Goal: Task Accomplishment & Management: Complete application form

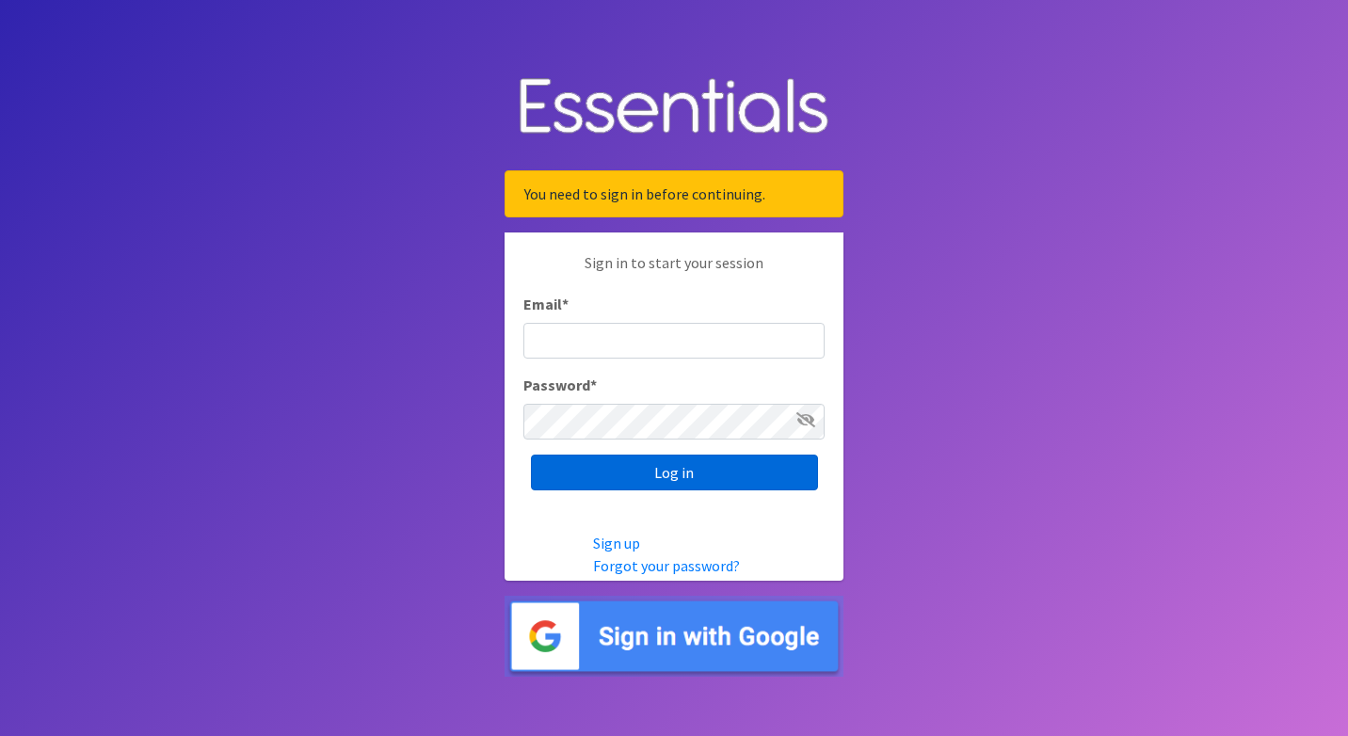
type input "[EMAIL_ADDRESS][DOMAIN_NAME]"
click at [676, 484] on input "Log in" at bounding box center [674, 473] width 287 height 36
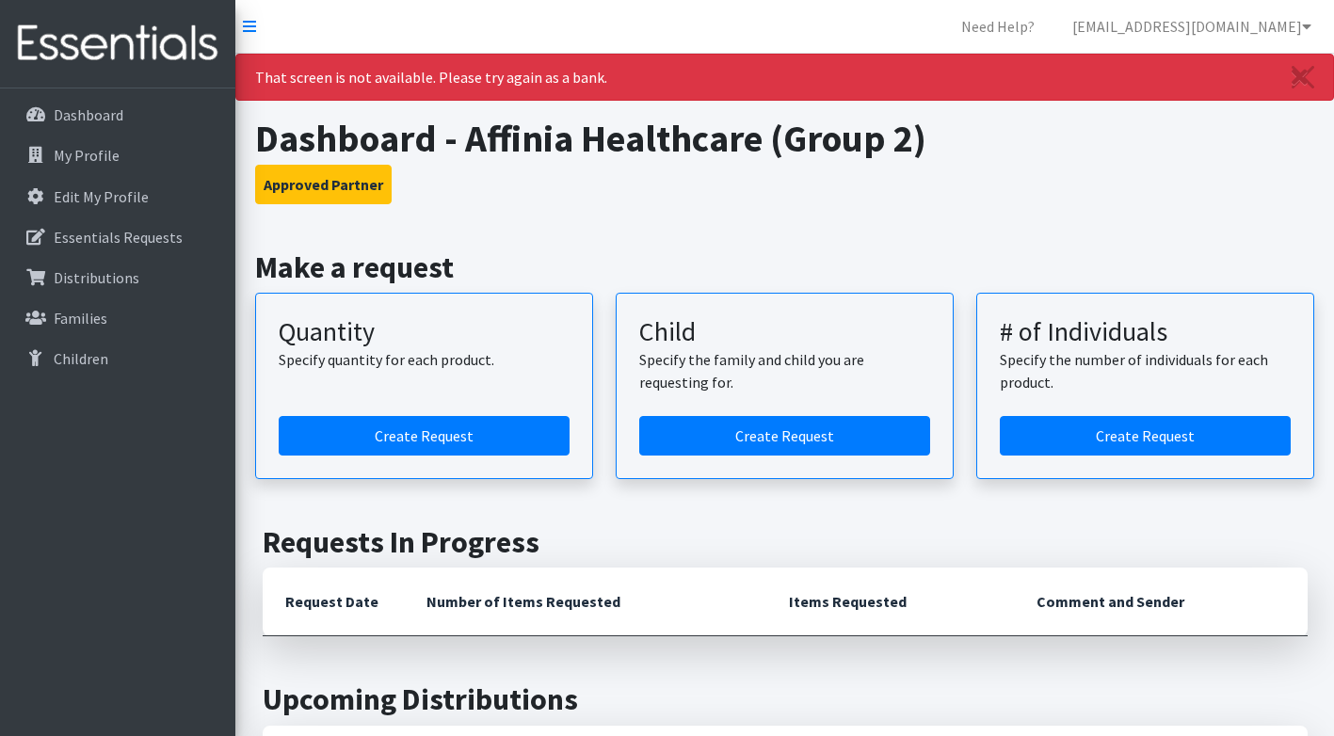
scroll to position [94, 0]
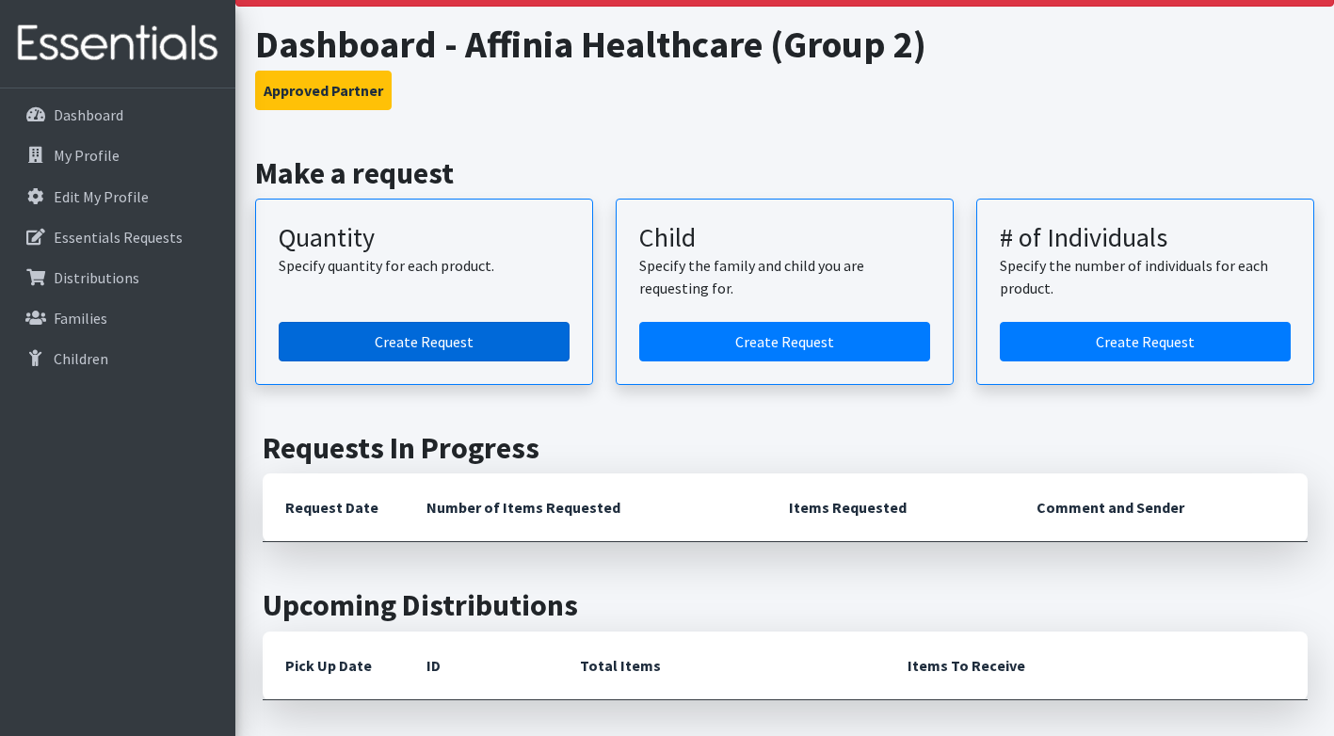
click at [466, 341] on link "Create Request" at bounding box center [424, 342] width 291 height 40
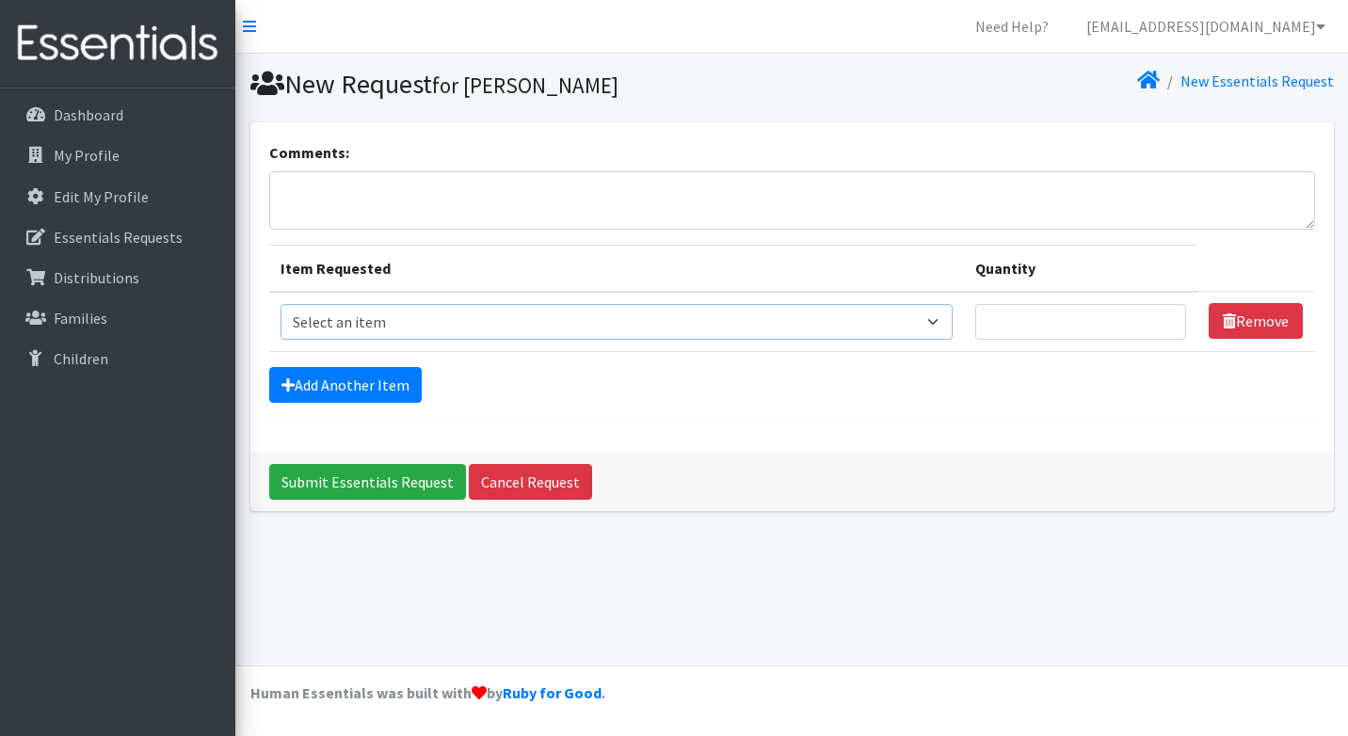
click at [951, 318] on select "Select an item Period Supplies: Mixed Kits (order by bag) Applicator-free tampo…" at bounding box center [616, 322] width 672 height 36
select select "1095"
click at [280, 304] on select "Select an item Period Supplies: Mixed Kits (order by bag) Applicator-free tampo…" at bounding box center [616, 322] width 672 height 36
click at [1048, 323] on input "Quantity" at bounding box center [1081, 322] width 212 height 36
type input "5000"
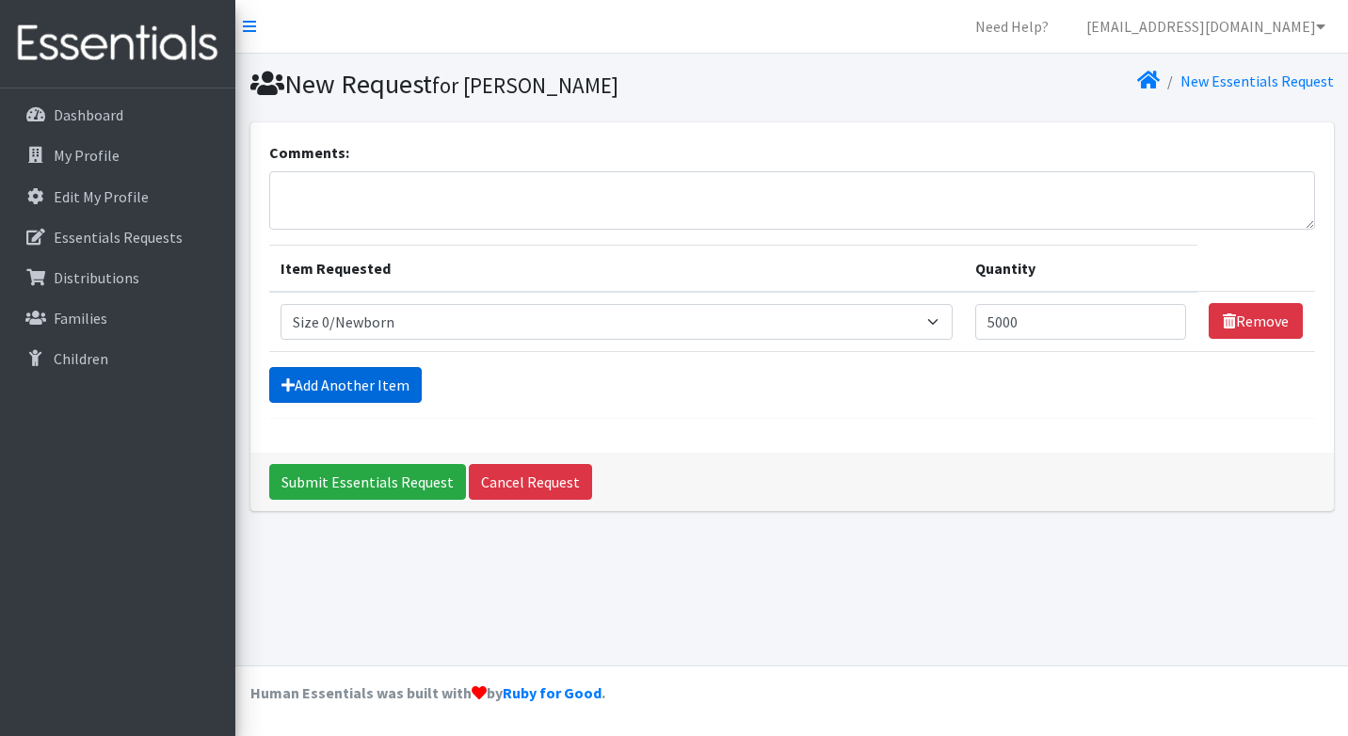
click at [340, 378] on link "Add Another Item" at bounding box center [345, 385] width 152 height 36
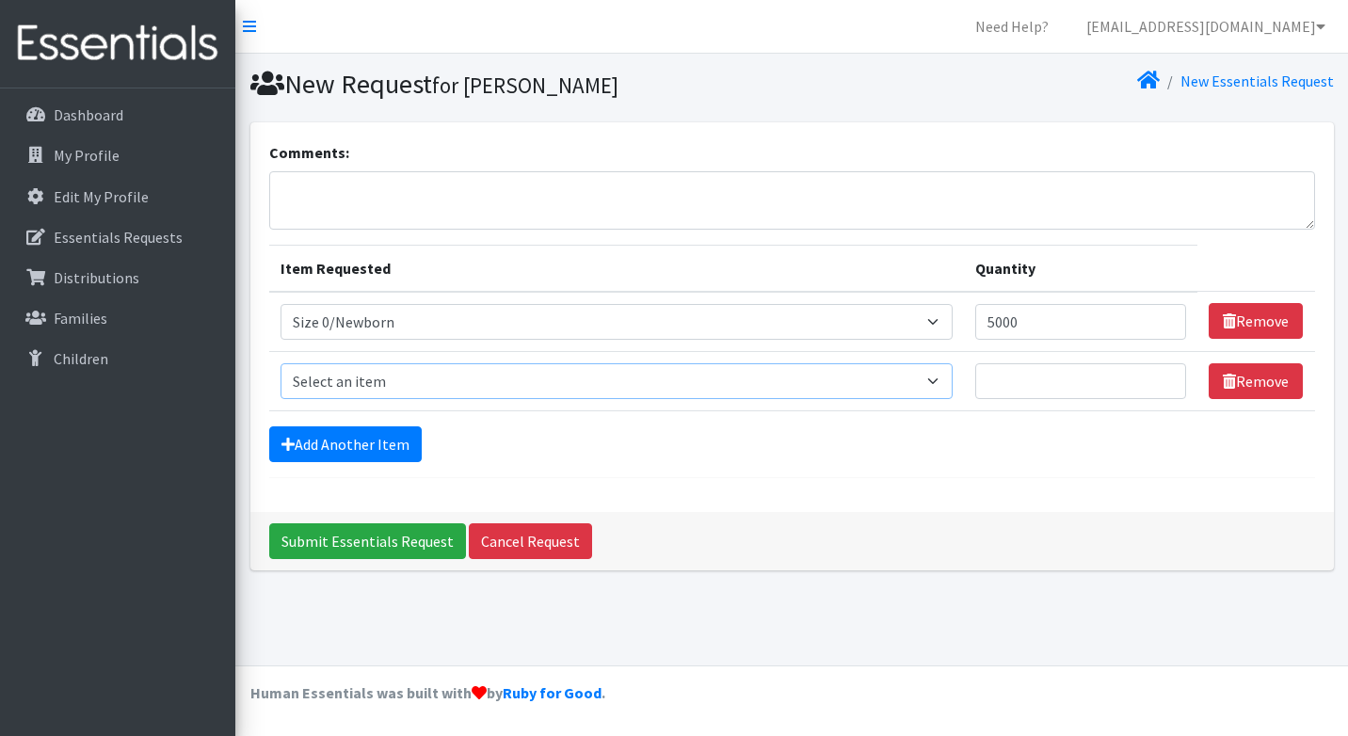
click at [944, 374] on select "Select an item Period Supplies: Mixed Kits (order by bag) Applicator-free tampo…" at bounding box center [616, 381] width 672 height 36
select select "1090"
click at [280, 363] on select "Select an item Period Supplies: Mixed Kits (order by bag) Applicator-free tampo…" at bounding box center [616, 381] width 672 height 36
click at [1078, 378] on input "Quantity" at bounding box center [1081, 381] width 212 height 36
type input "1000"
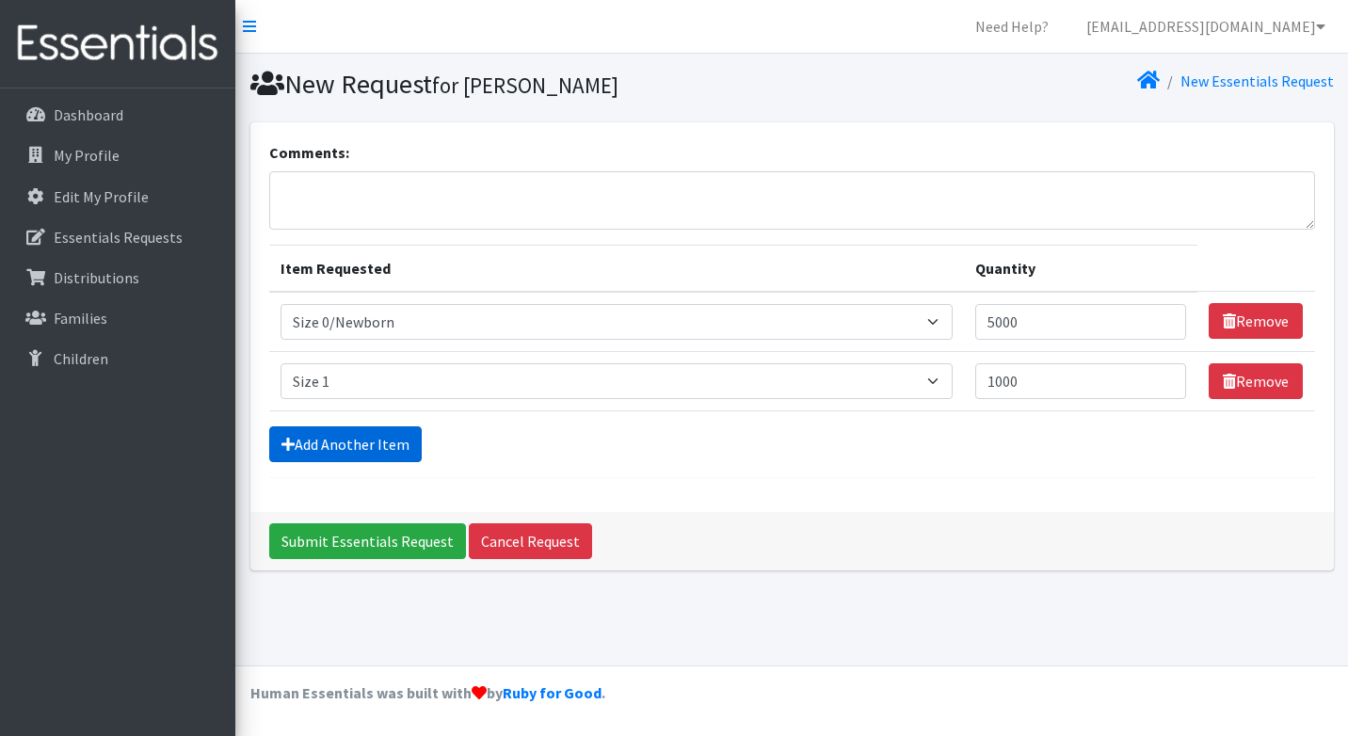
click at [345, 441] on link "Add Another Item" at bounding box center [345, 444] width 152 height 36
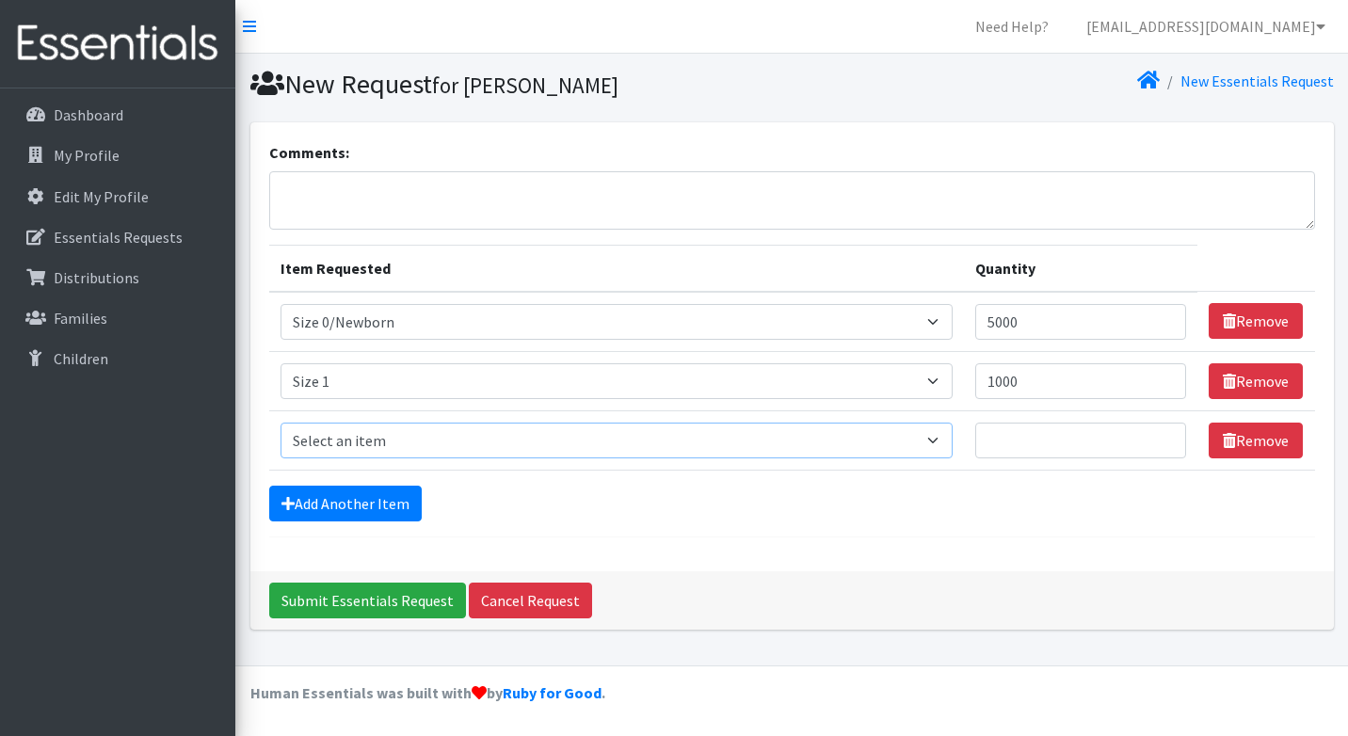
click at [620, 443] on select "Select an item Period Supplies: Mixed Kits (order by bag) Applicator-free tampo…" at bounding box center [616, 441] width 672 height 36
select select "1091"
click at [280, 423] on select "Select an item Period Supplies: Mixed Kits (order by bag) Applicator-free tampo…" at bounding box center [616, 441] width 672 height 36
click at [1102, 435] on input "Quantity" at bounding box center [1081, 441] width 212 height 36
type input "1000"
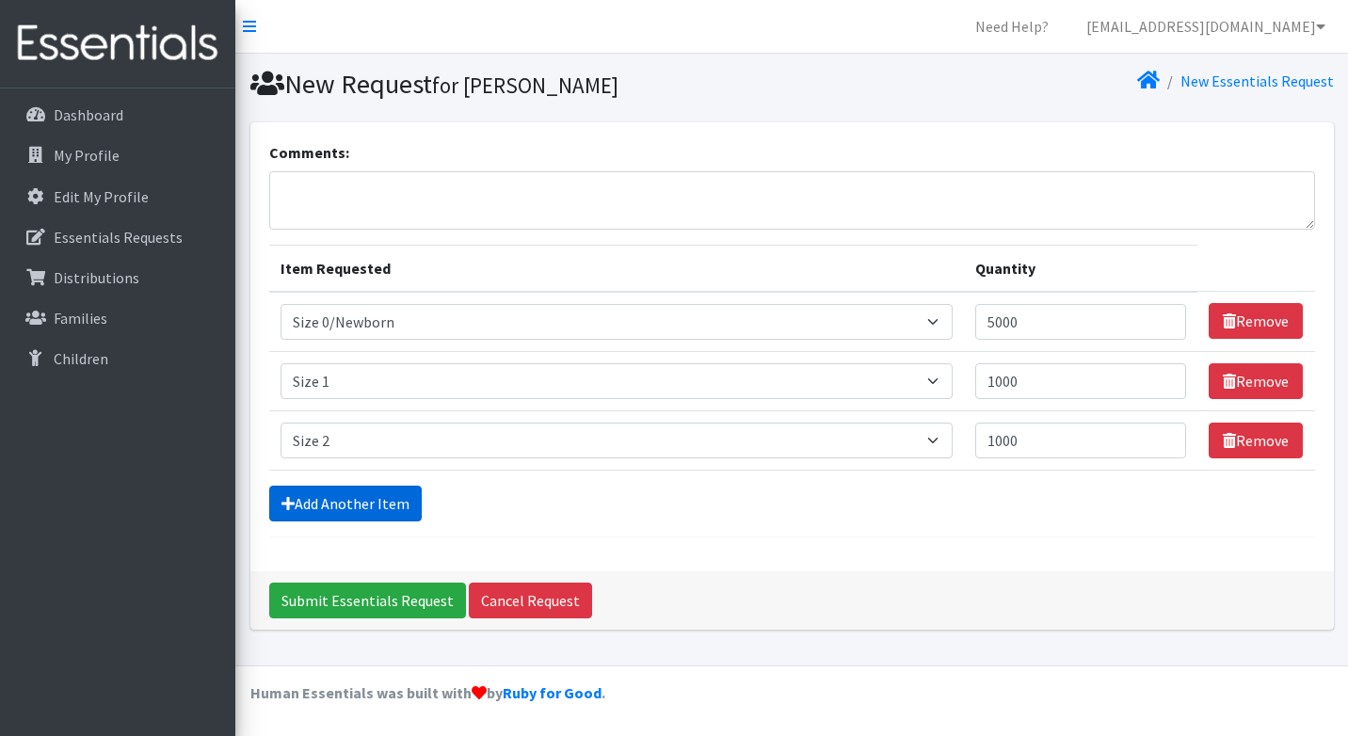
click at [354, 492] on link "Add Another Item" at bounding box center [345, 504] width 152 height 36
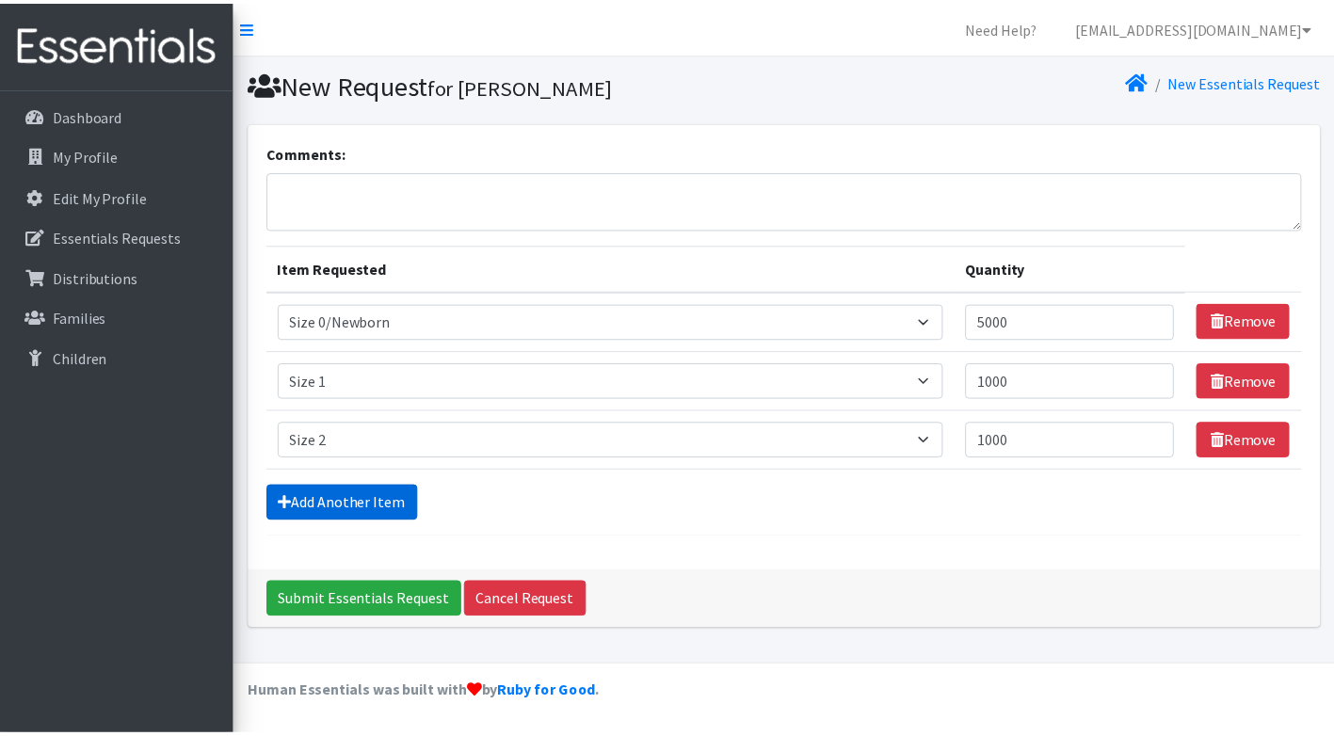
scroll to position [39, 0]
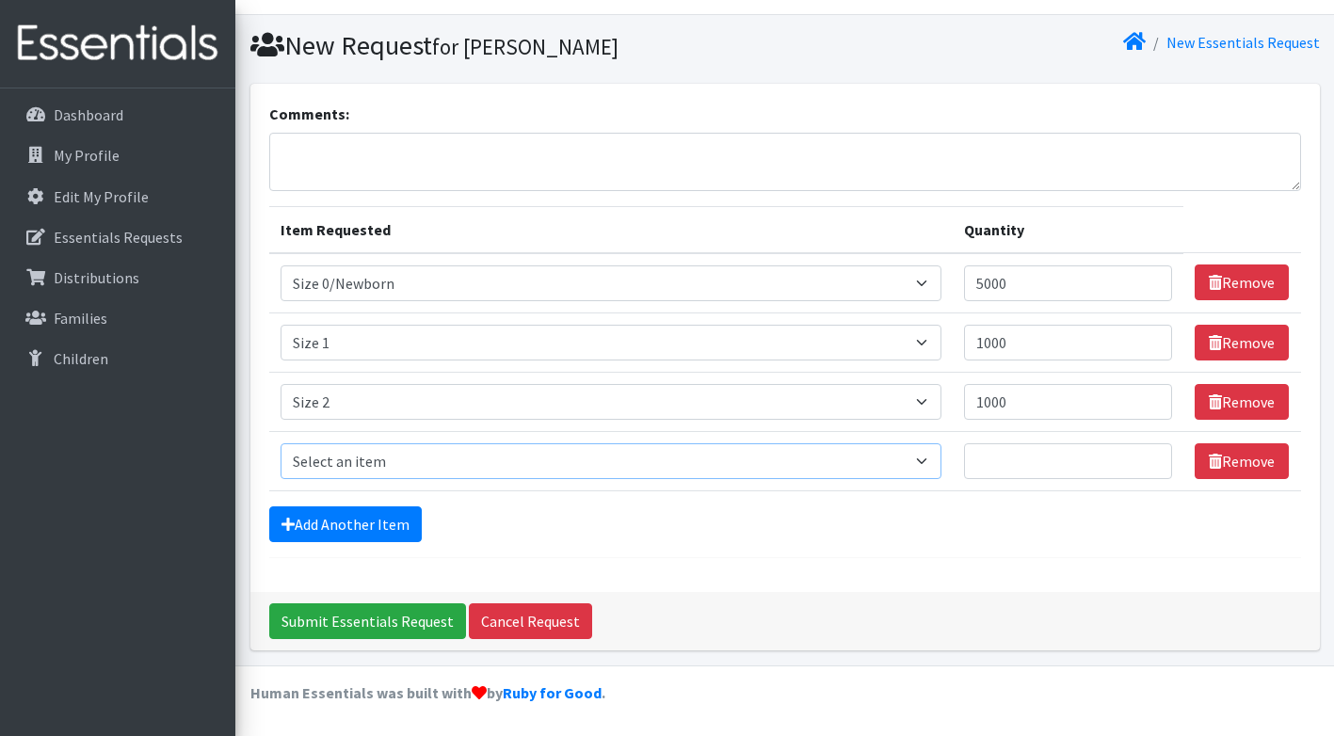
click at [941, 458] on select "Select an item Period Supplies: Mixed Kits (order by bag) Applicator-free tampo…" at bounding box center [610, 461] width 661 height 36
select select "1094"
click at [280, 443] on select "Select an item Period Supplies: Mixed Kits (order by bag) Applicator-free tampo…" at bounding box center [610, 461] width 661 height 36
click at [1039, 459] on input "Quantity" at bounding box center [1068, 461] width 209 height 36
type input "1000"
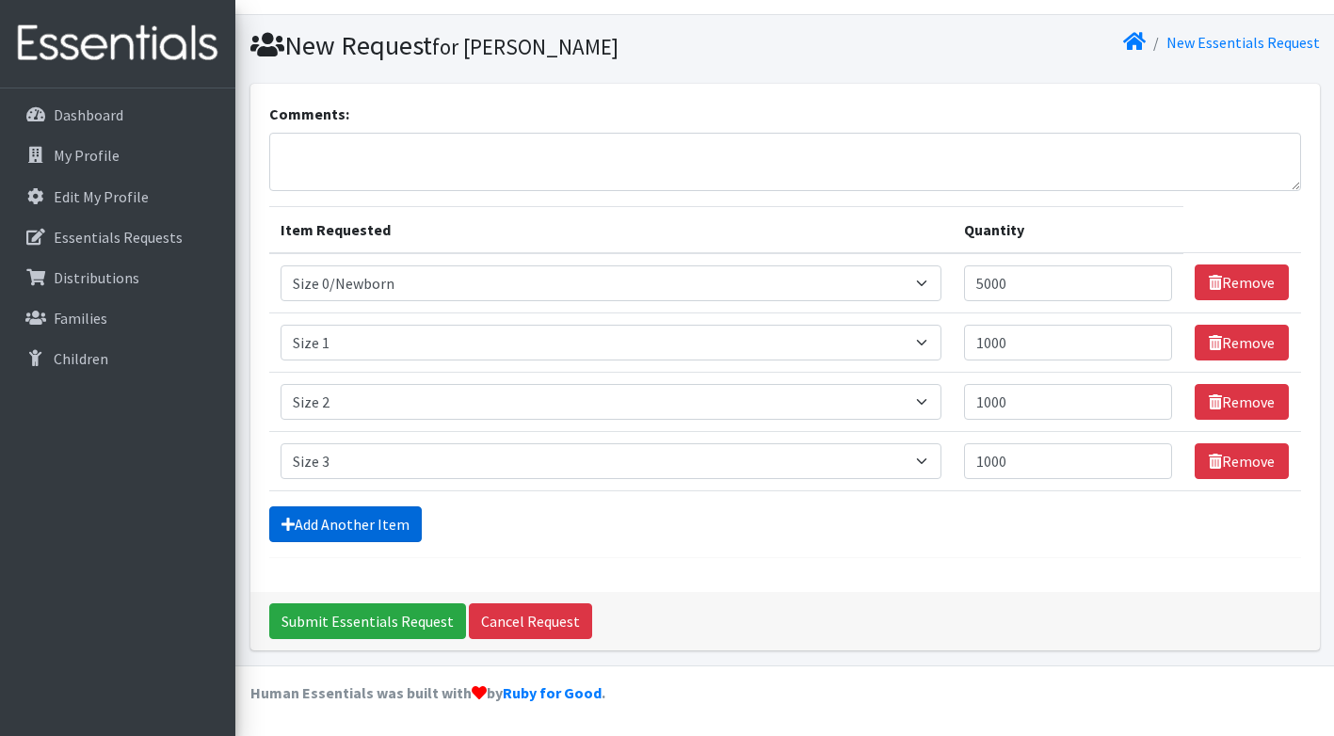
click at [352, 515] on link "Add Another Item" at bounding box center [345, 524] width 152 height 36
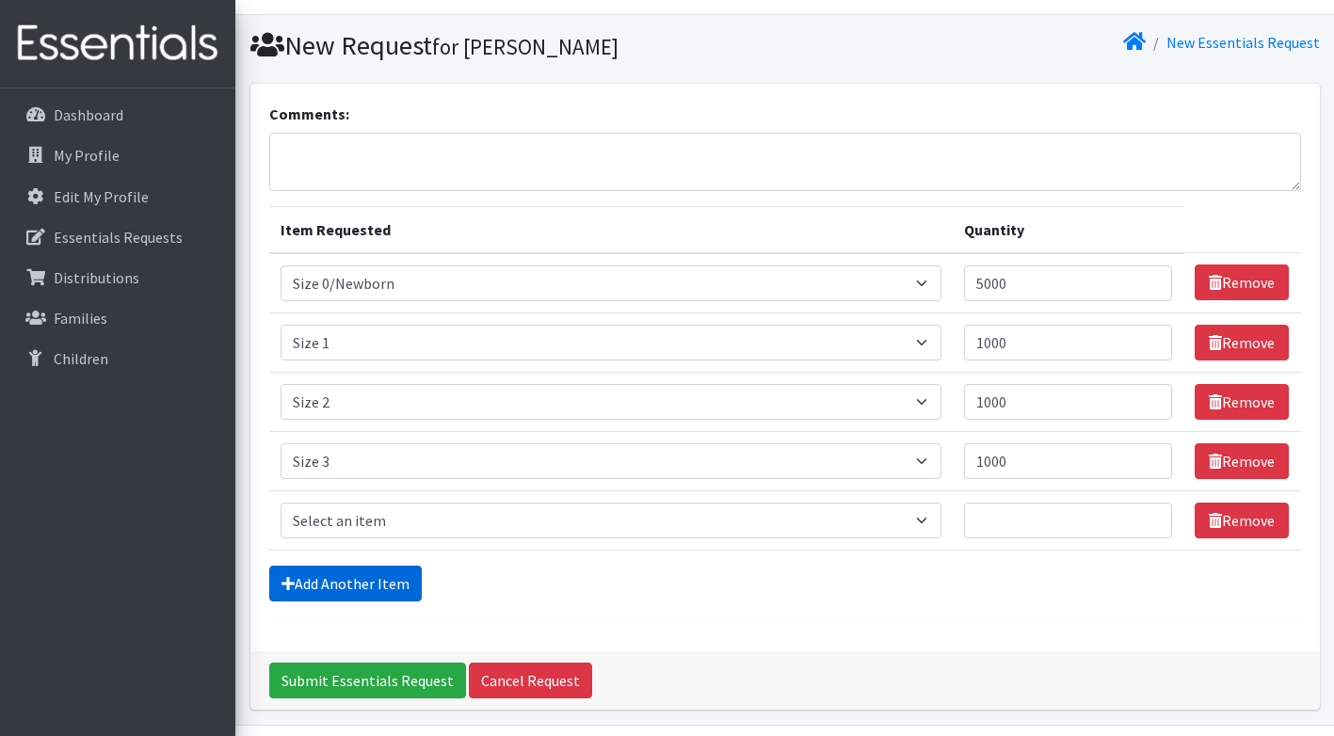
scroll to position [98, 0]
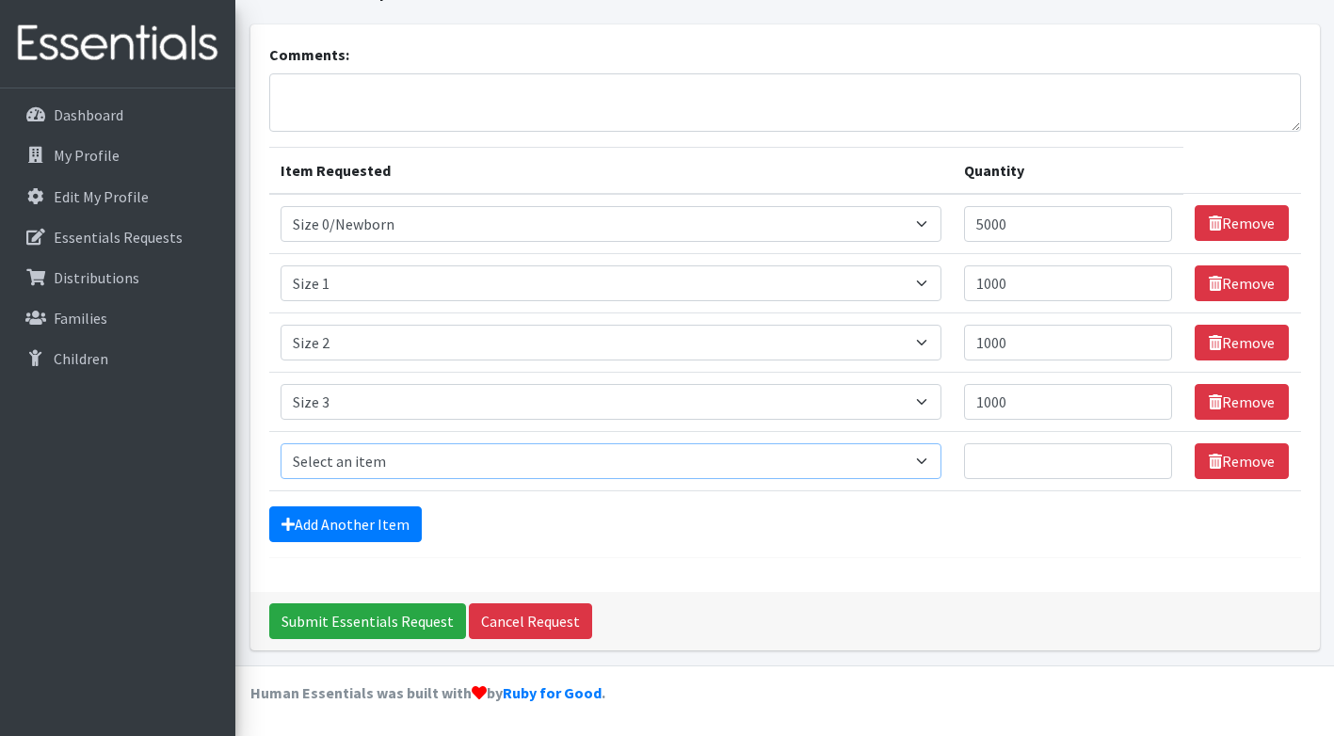
click at [801, 471] on select "Select an item Period Supplies: Mixed Kits (order by bag) Applicator-free tampo…" at bounding box center [610, 461] width 661 height 36
select select "1097"
click at [280, 443] on select "Select an item Period Supplies: Mixed Kits (order by bag) Applicator-free tampo…" at bounding box center [610, 461] width 661 height 36
click at [1030, 459] on input "Quantity" at bounding box center [1068, 461] width 209 height 36
type input "1000"
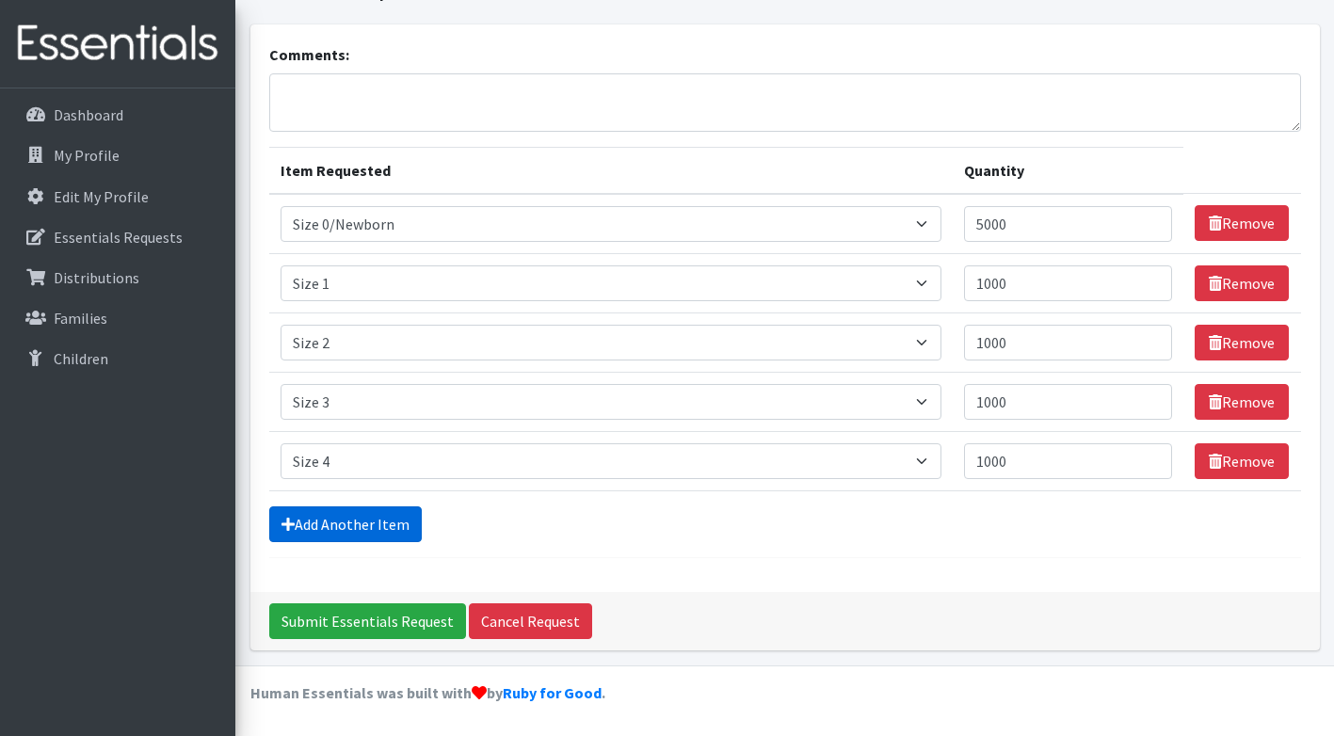
click at [351, 528] on link "Add Another Item" at bounding box center [345, 524] width 152 height 36
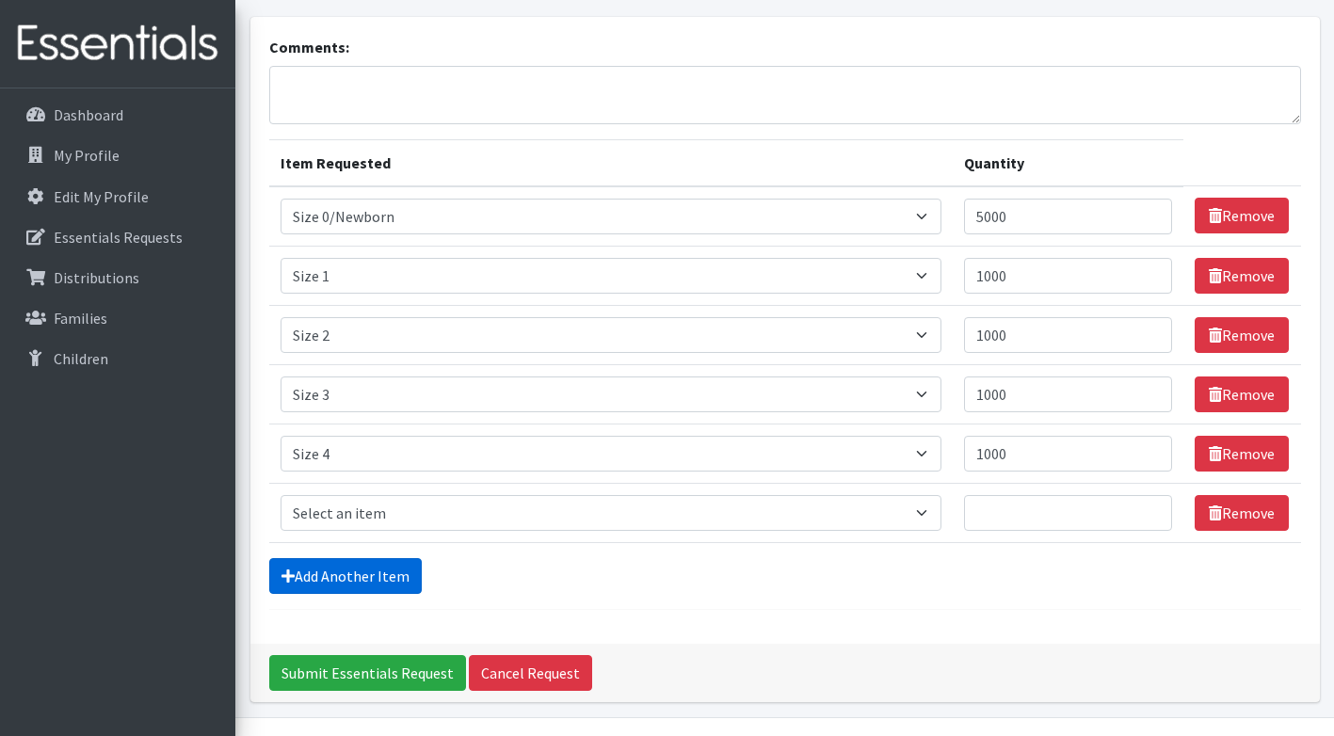
scroll to position [157, 0]
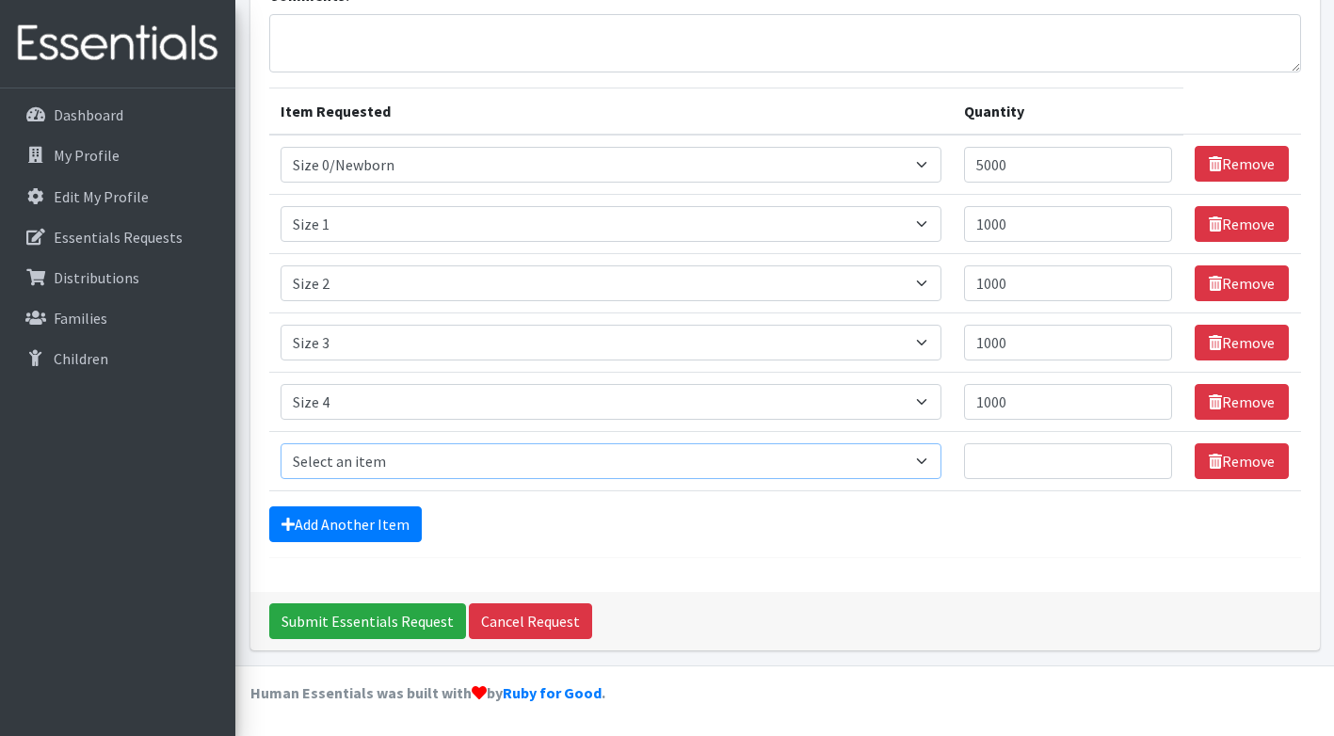
click at [937, 464] on select "Select an item Period Supplies: Mixed Kits (order by bag) Applicator-free tampo…" at bounding box center [610, 461] width 661 height 36
select select "1098"
click at [280, 443] on select "Select an item Period Supplies: Mixed Kits (order by bag) Applicator-free tampo…" at bounding box center [610, 461] width 661 height 36
click at [1036, 462] on input "Quantity" at bounding box center [1068, 461] width 209 height 36
type input "3000"
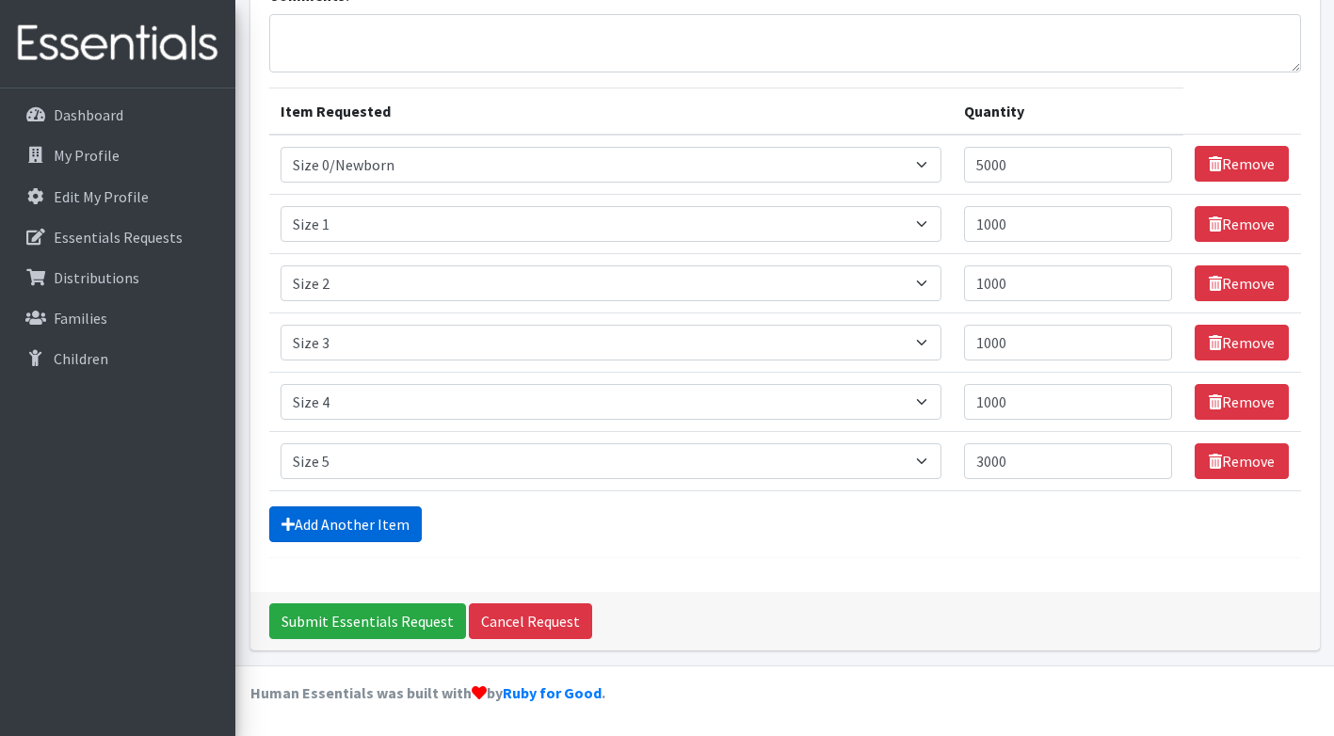
click at [371, 520] on link "Add Another Item" at bounding box center [345, 524] width 152 height 36
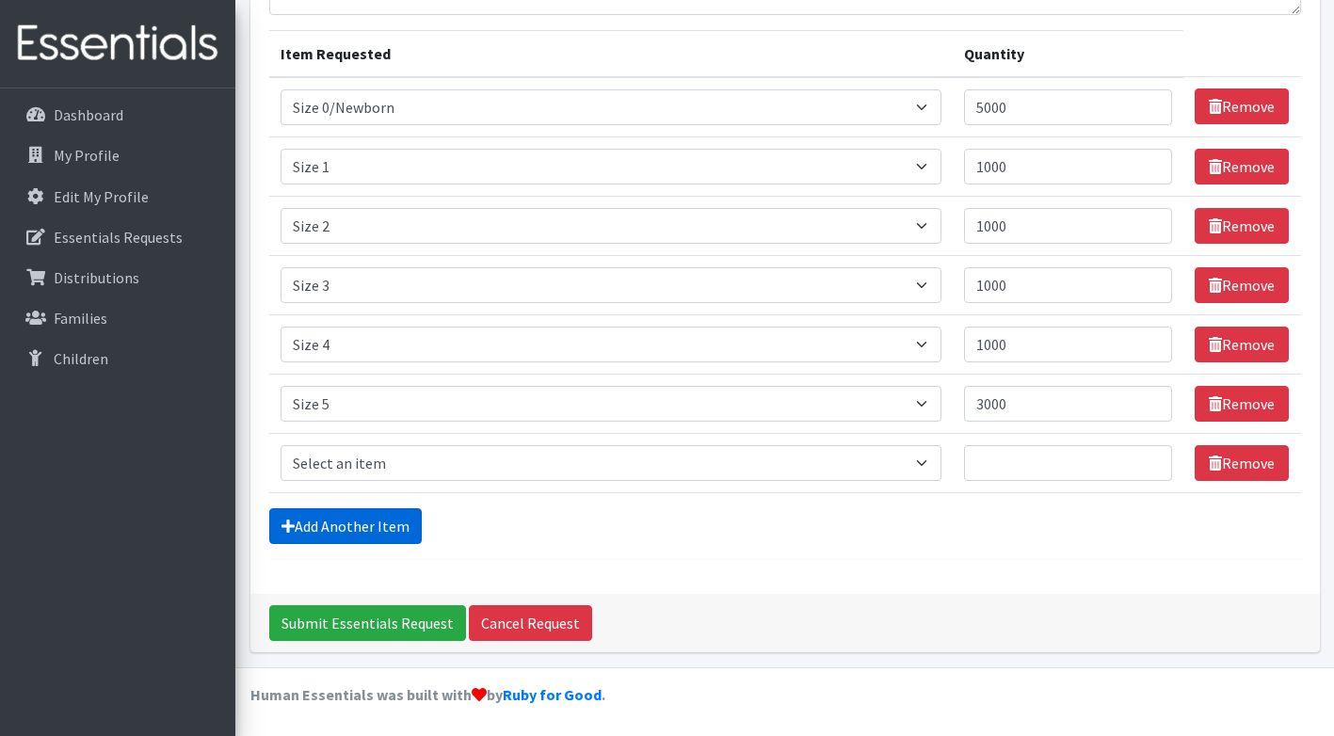
scroll to position [216, 0]
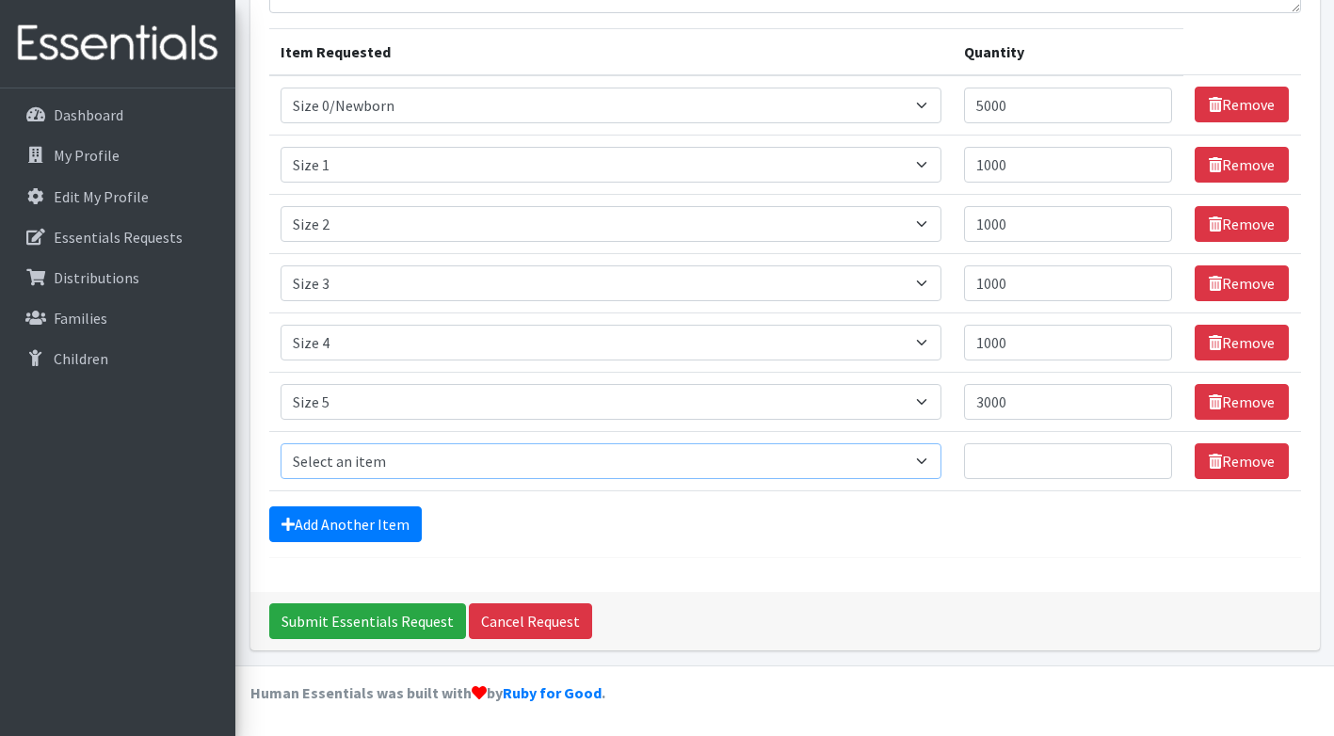
click at [543, 461] on select "Select an item Period Supplies: Mixed Kits (order by bag) Applicator-free tampo…" at bounding box center [610, 461] width 661 height 36
select select "1100"
click at [280, 443] on select "Select an item Period Supplies: Mixed Kits (order by bag) Applicator-free tampo…" at bounding box center [610, 461] width 661 height 36
click at [1029, 468] on input "Quantity" at bounding box center [1068, 461] width 209 height 36
type input "5000"
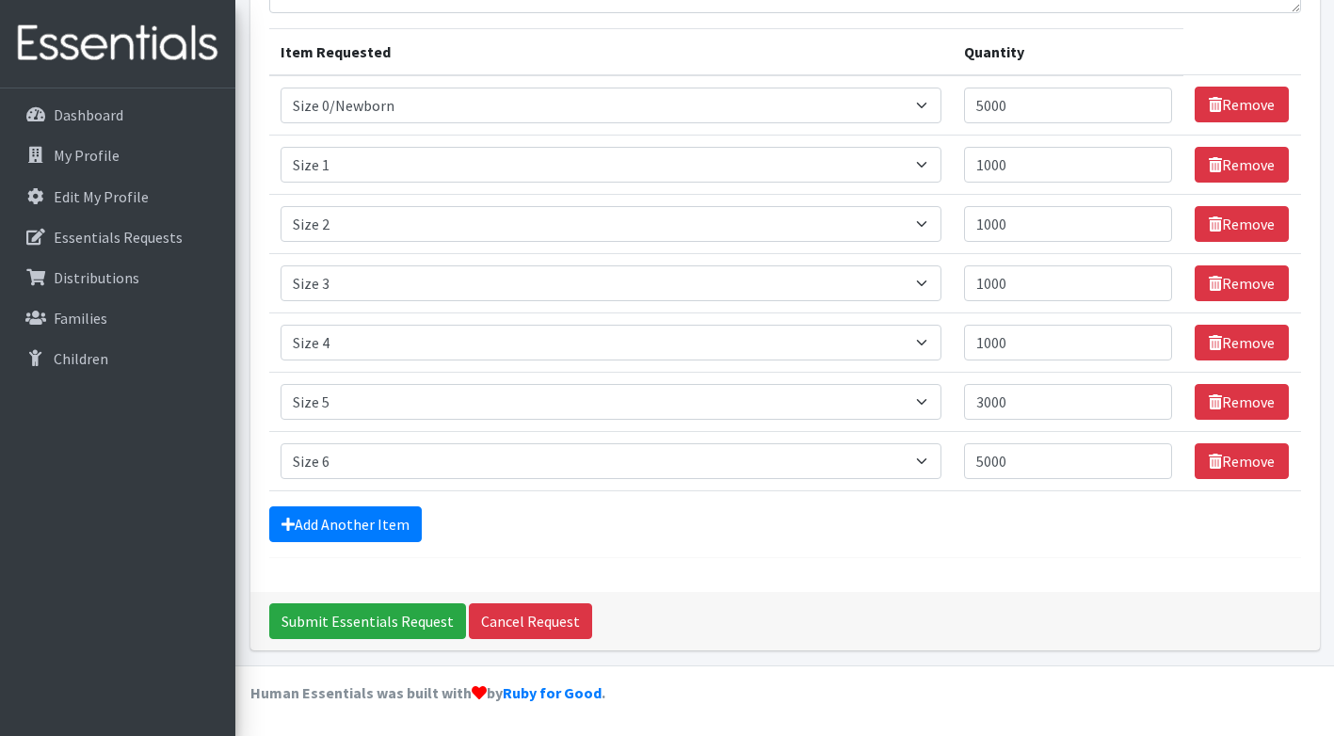
click at [878, 557] on hr at bounding box center [785, 557] width 1032 height 1
drag, startPoint x: 1054, startPoint y: 165, endPoint x: 873, endPoint y: 165, distance: 180.7
click at [873, 165] on tr "Item Requested Select an item Period Supplies: Mixed Kits (order by bag) Applic…" at bounding box center [785, 164] width 1032 height 59
type input "2000"
click at [1051, 228] on input "1000" at bounding box center [1068, 224] width 209 height 36
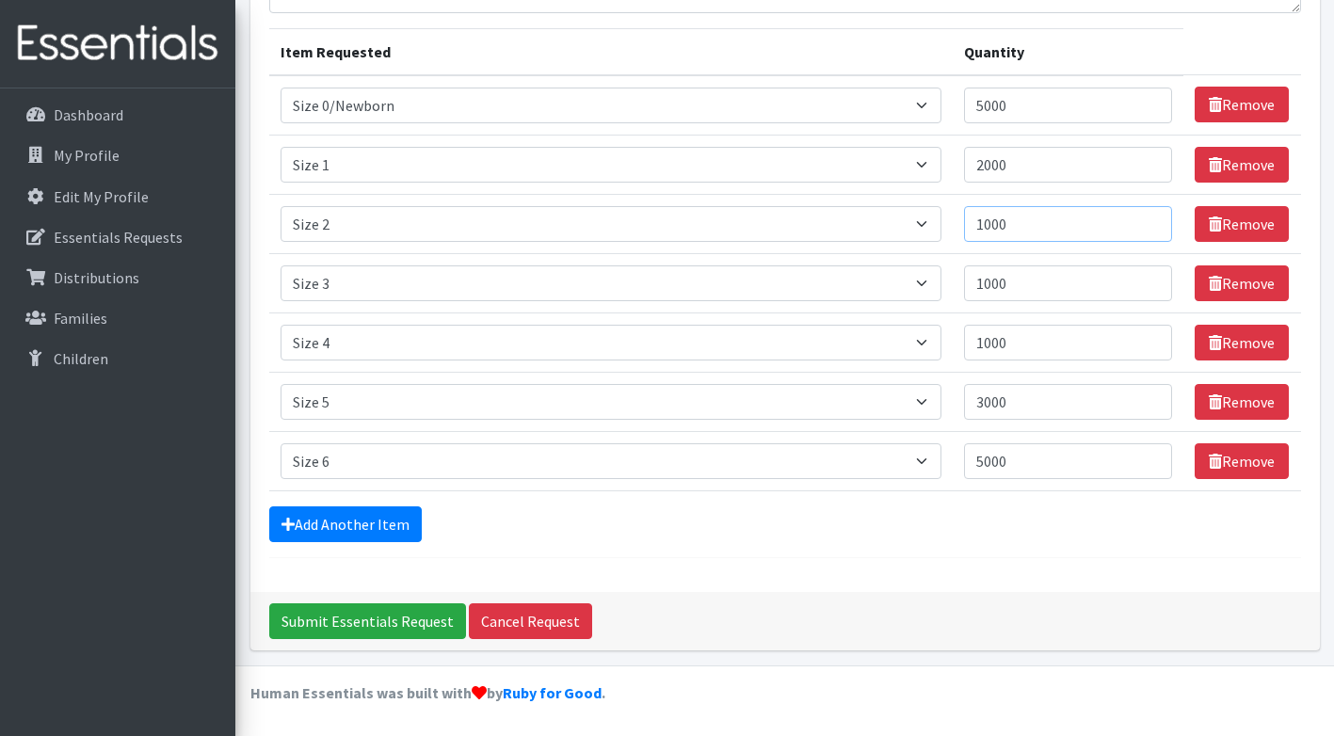
drag, startPoint x: 1051, startPoint y: 228, endPoint x: 858, endPoint y: 228, distance: 193.0
click at [858, 228] on tr "Item Requested Select an item Period Supplies: Mixed Kits (order by bag) Applic…" at bounding box center [785, 223] width 1032 height 59
type input "2000"
click at [1036, 289] on input "1000" at bounding box center [1068, 283] width 209 height 36
drag, startPoint x: 1036, startPoint y: 282, endPoint x: 924, endPoint y: 284, distance: 112.0
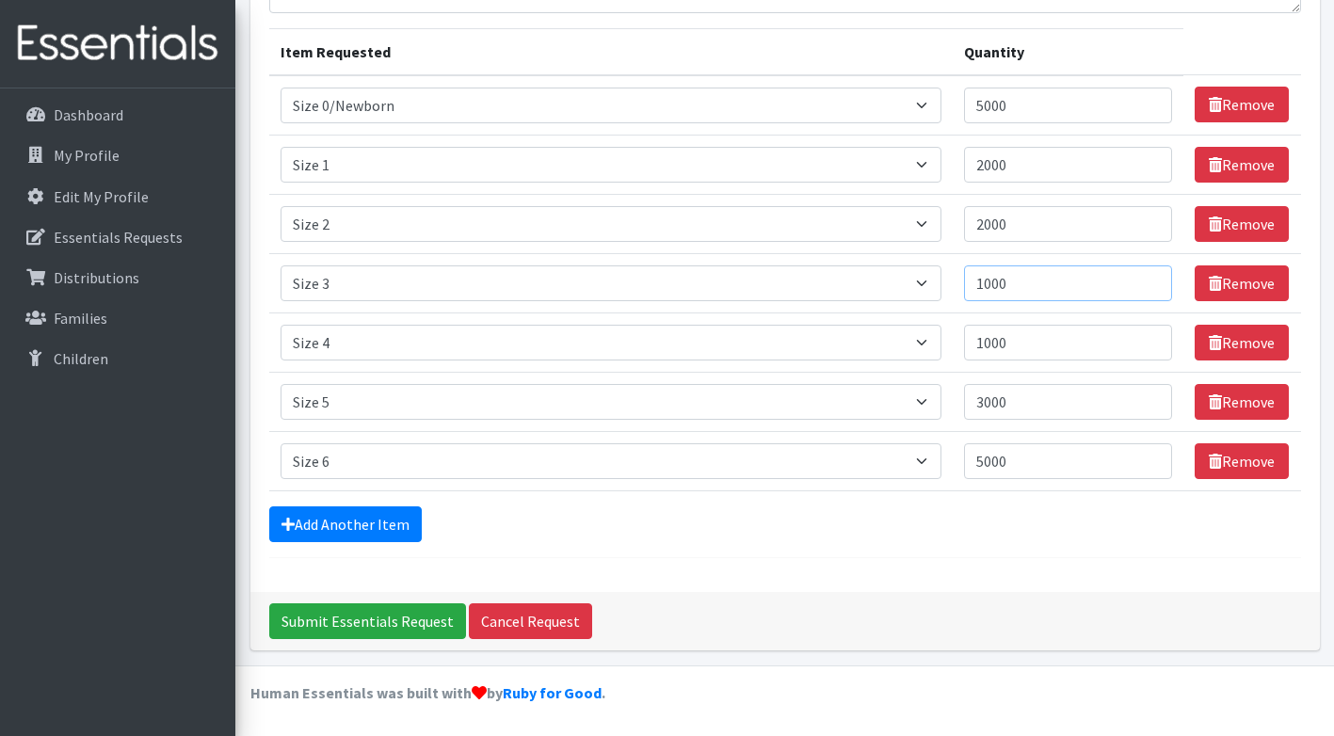
click at [931, 285] on tr "Item Requested Select an item Period Supplies: Mixed Kits (order by bag) Applic…" at bounding box center [785, 282] width 1032 height 59
type input "2000"
click at [1024, 345] on input "1000" at bounding box center [1068, 343] width 209 height 36
drag, startPoint x: 1024, startPoint y: 345, endPoint x: 840, endPoint y: 328, distance: 185.4
click at [840, 328] on tr "Item Requested Select an item Period Supplies: Mixed Kits (order by bag) Applic…" at bounding box center [785, 341] width 1032 height 59
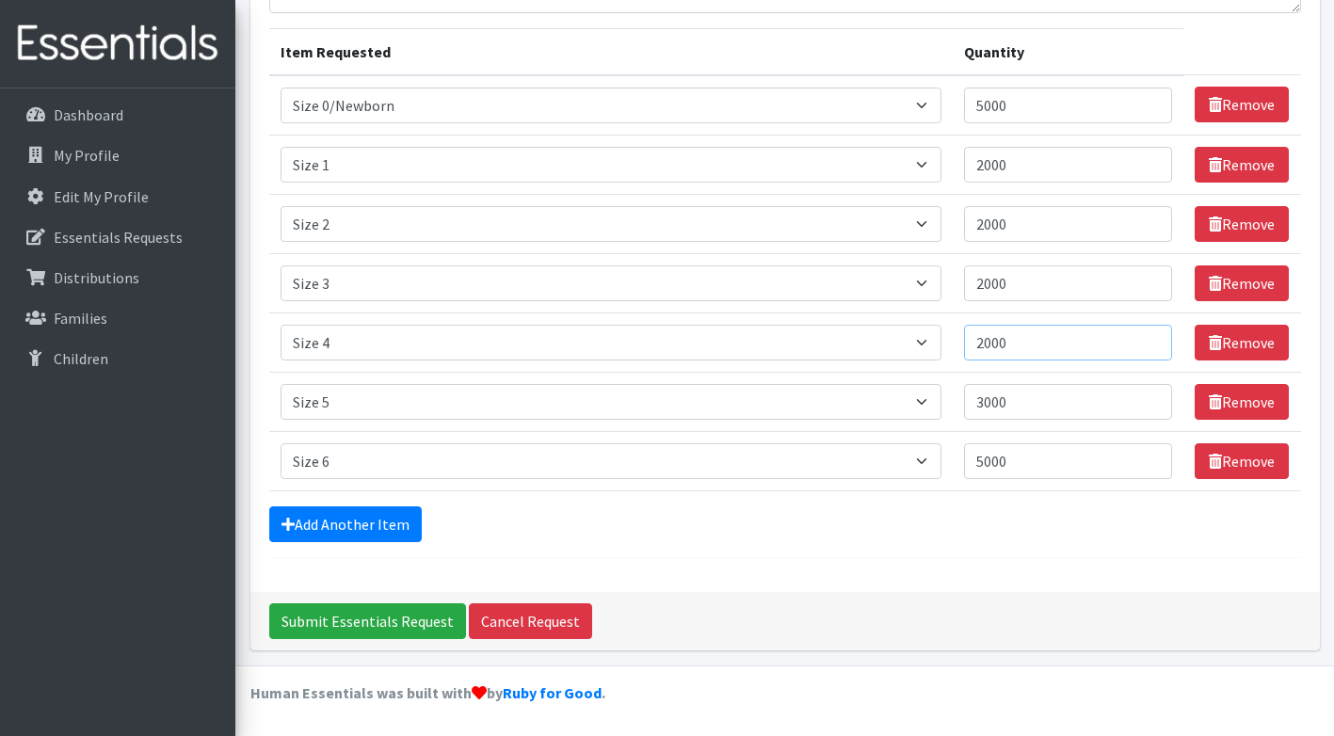
type input "2000"
click at [1018, 406] on input "3000" at bounding box center [1068, 402] width 209 height 36
click at [376, 625] on input "Submit Essentials Request" at bounding box center [367, 621] width 197 height 36
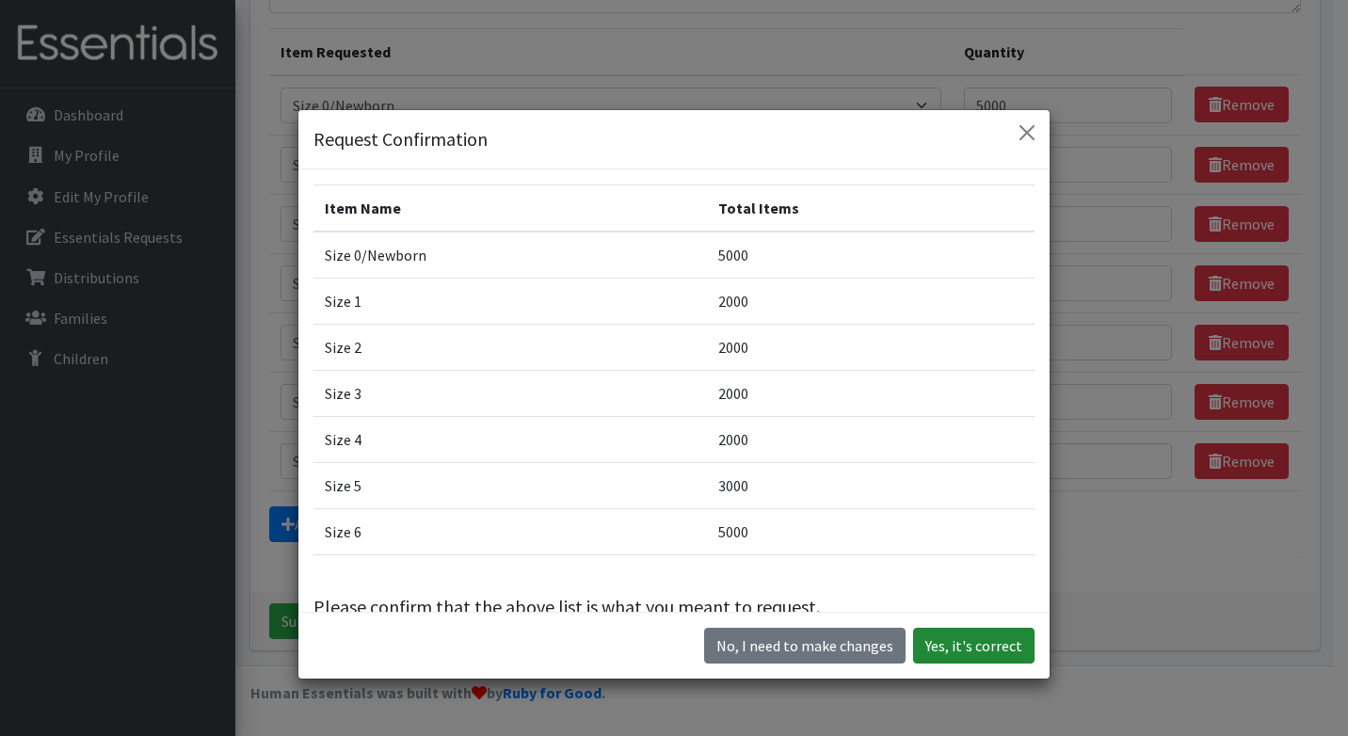
click at [945, 636] on button "Yes, it's correct" at bounding box center [973, 646] width 121 height 36
